Goal: Find specific page/section: Find specific page/section

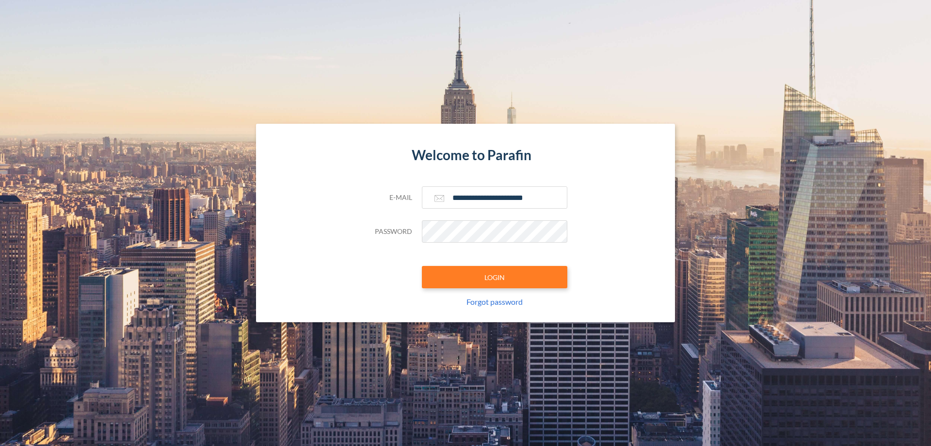
type input "**********"
click at [495, 277] on button "LOGIN" at bounding box center [494, 277] width 145 height 22
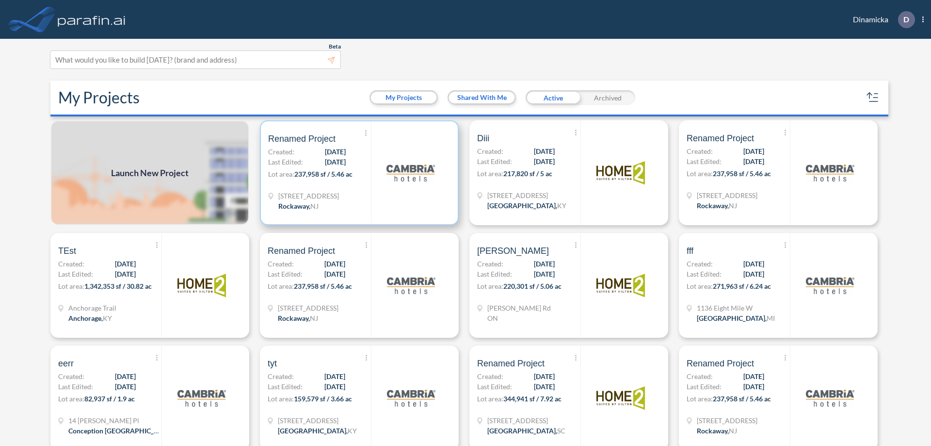
scroll to position [2, 0]
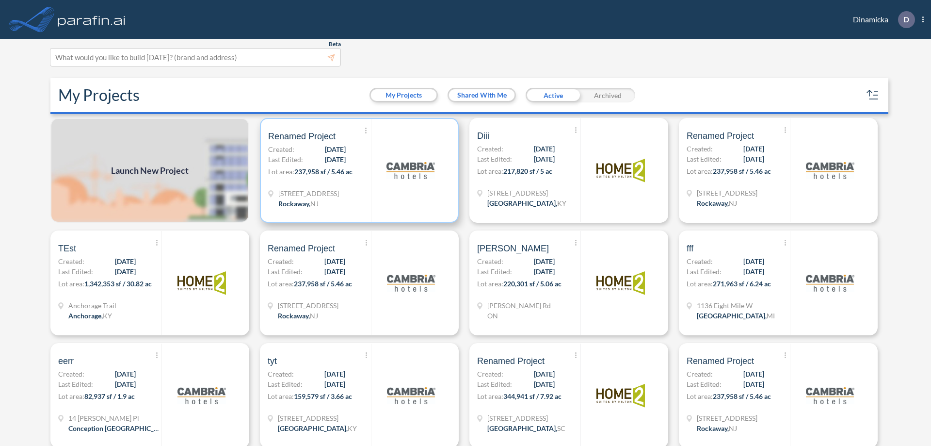
click at [357, 170] on p "Lot area: 237,958 sf / 5.46 ac" at bounding box center [319, 173] width 103 height 14
